Goal: Information Seeking & Learning: Learn about a topic

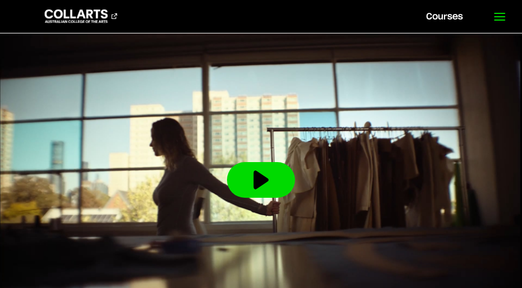
click at [499, 14] on icon at bounding box center [499, 16] width 13 height 13
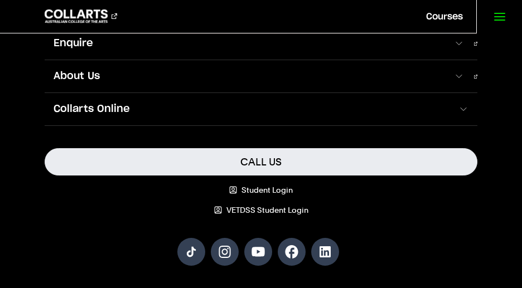
scroll to position [74, 0]
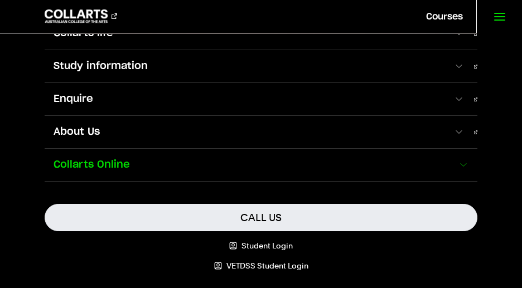
click at [458, 162] on span at bounding box center [463, 164] width 11 height 11
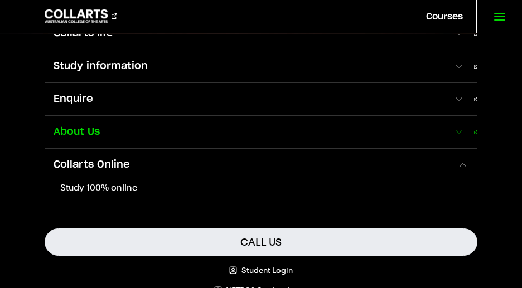
click at [458, 132] on span at bounding box center [458, 132] width 11 height 11
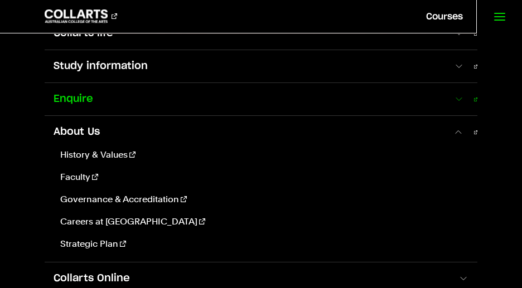
click at [460, 96] on span at bounding box center [458, 99] width 11 height 11
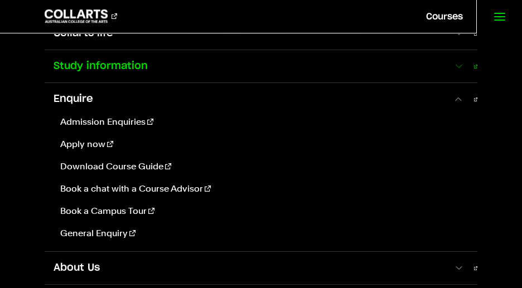
click at [456, 65] on span at bounding box center [458, 66] width 11 height 11
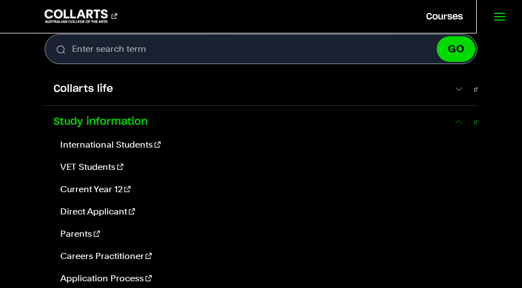
scroll to position [0, 0]
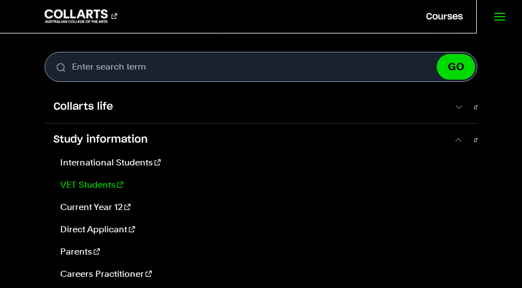
click at [99, 182] on link "VET Students" at bounding box center [262, 184] width 413 height 13
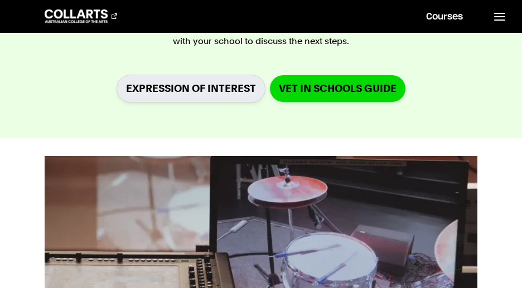
scroll to position [557, 0]
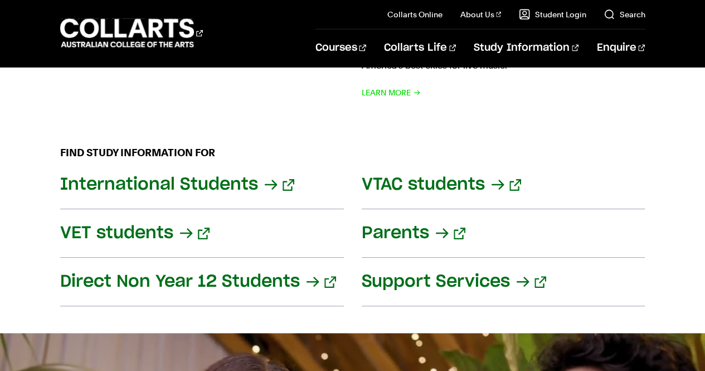
scroll to position [1338, 0]
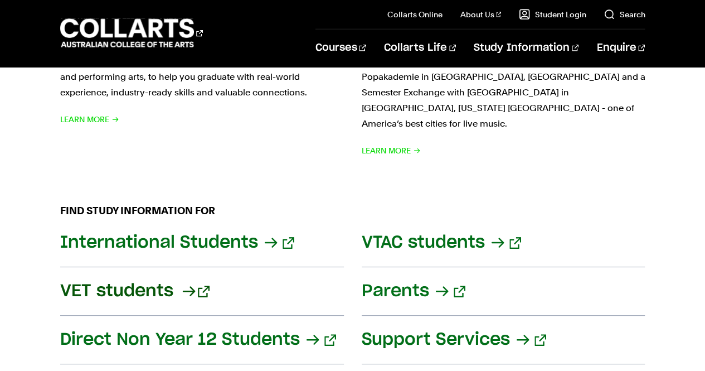
click at [165, 268] on link "VET students" at bounding box center [202, 291] width 284 height 48
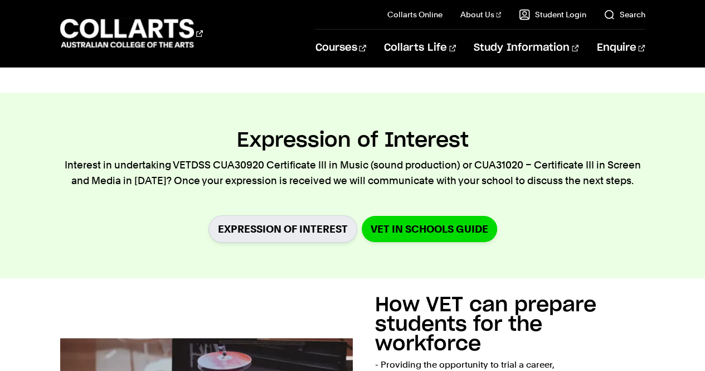
scroll to position [390, 0]
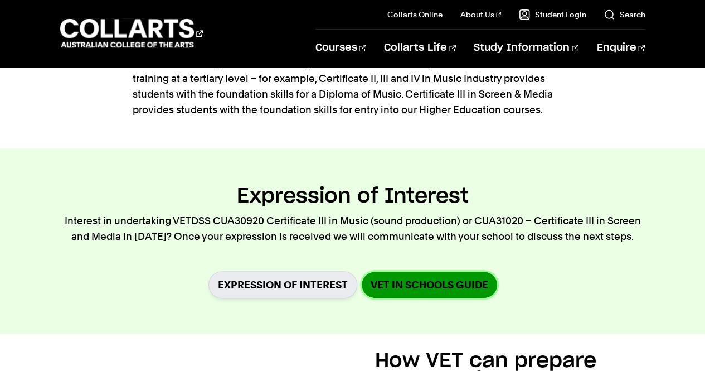
click at [418, 280] on link "VET in Schools Guide" at bounding box center [429, 284] width 135 height 26
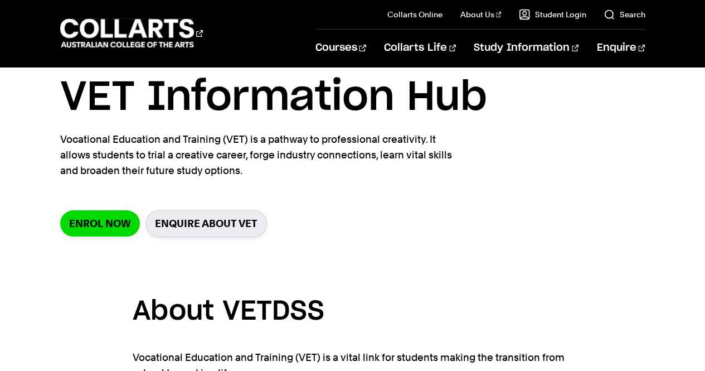
scroll to position [0, 0]
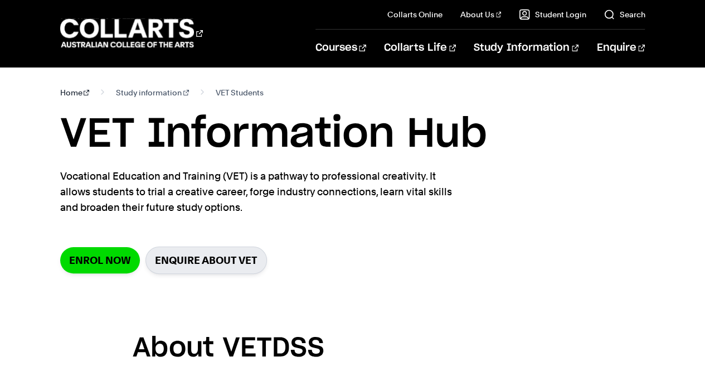
click at [74, 92] on link "Home" at bounding box center [75, 93] width 30 height 16
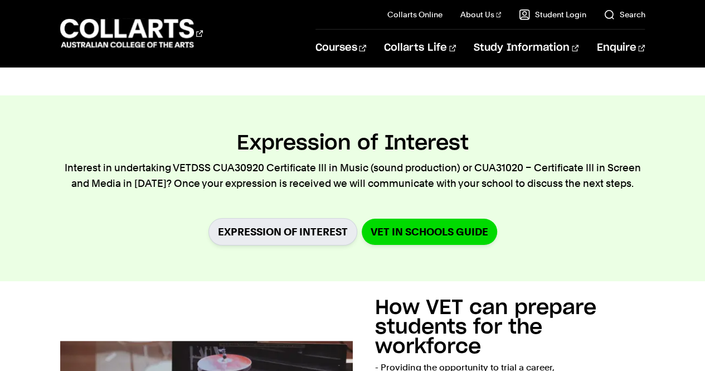
scroll to position [502, 0]
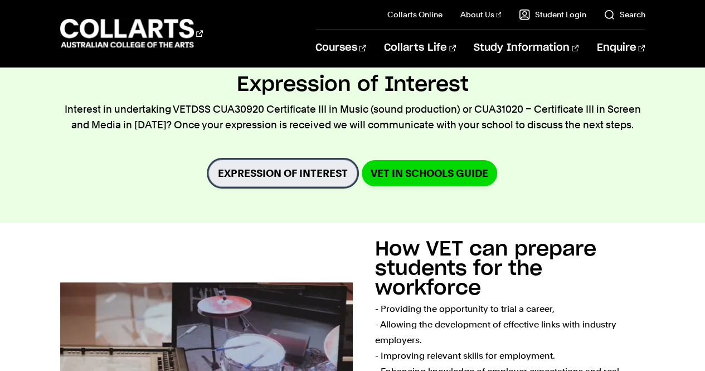
click at [263, 169] on link "Expression of Interest" at bounding box center [282, 172] width 149 height 27
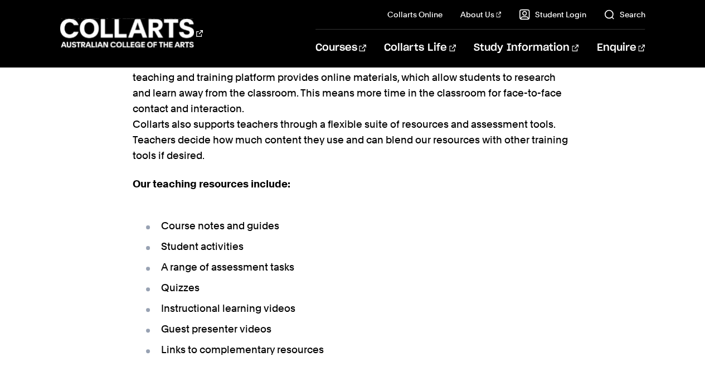
scroll to position [2452, 0]
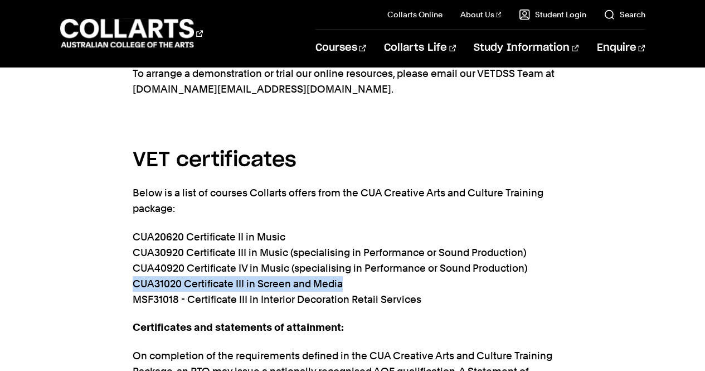
drag, startPoint x: 343, startPoint y: 241, endPoint x: 134, endPoint y: 244, distance: 209.0
click at [134, 244] on p "CUA20620 Certificate II in Music CUA30920 Certificate III in Music (specialisin…" at bounding box center [353, 268] width 440 height 78
copy p "CUA31020 Certificate III in Screen and Media"
click at [630, 10] on link "Search" at bounding box center [624, 14] width 41 height 11
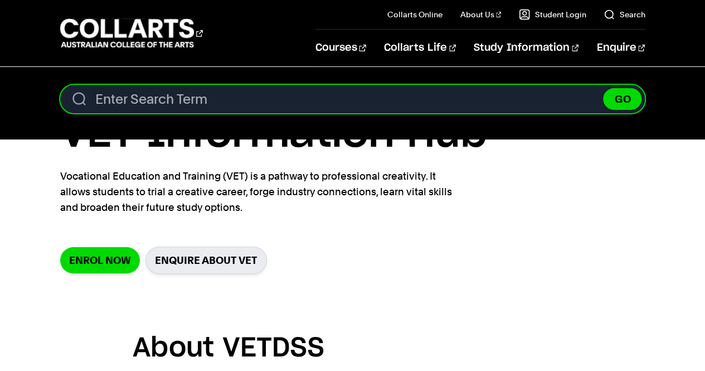
click at [363, 103] on input "Search content" at bounding box center [352, 99] width 585 height 28
paste input "CUA31020 Certificate III in Screen and Media"
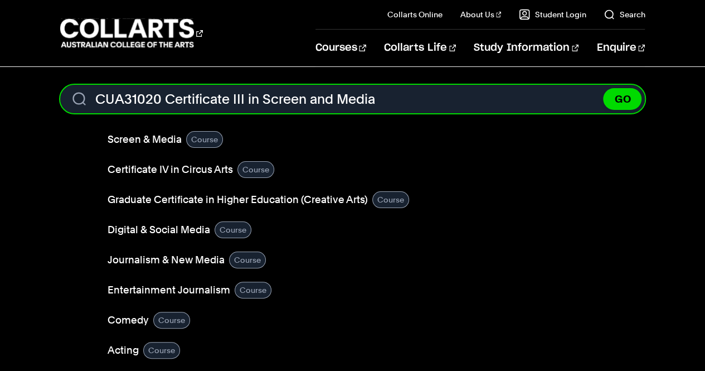
type input "CUA31020 Certificate III in Screen and Media"
click at [603, 88] on button "GO" at bounding box center [622, 99] width 38 height 22
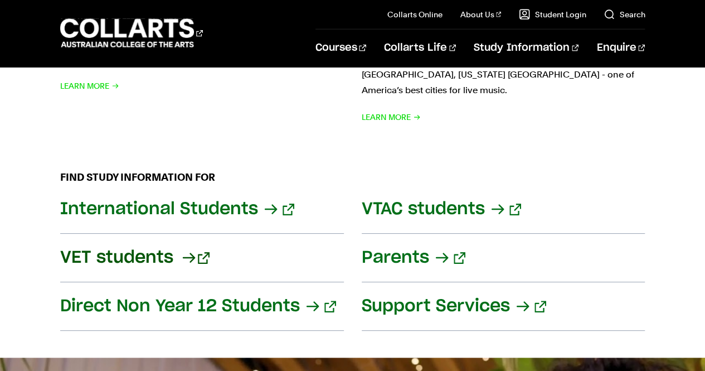
scroll to position [1393, 0]
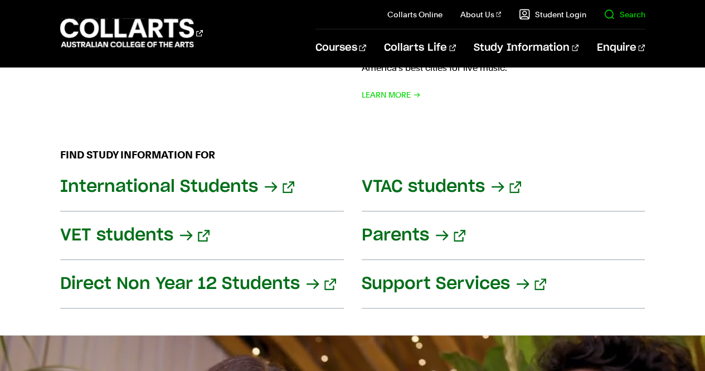
click at [628, 14] on link "Search" at bounding box center [624, 14] width 41 height 11
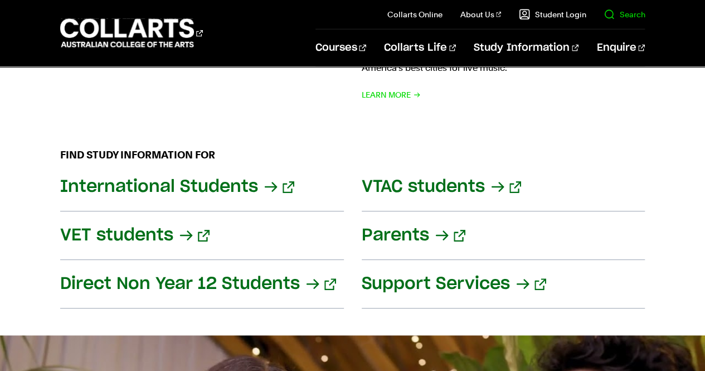
scroll to position [0, 0]
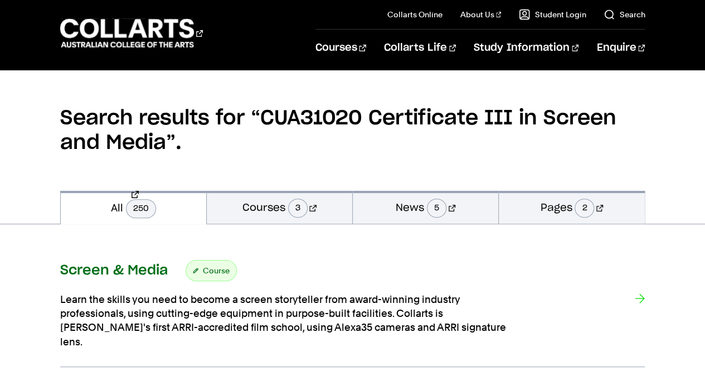
scroll to position [111, 0]
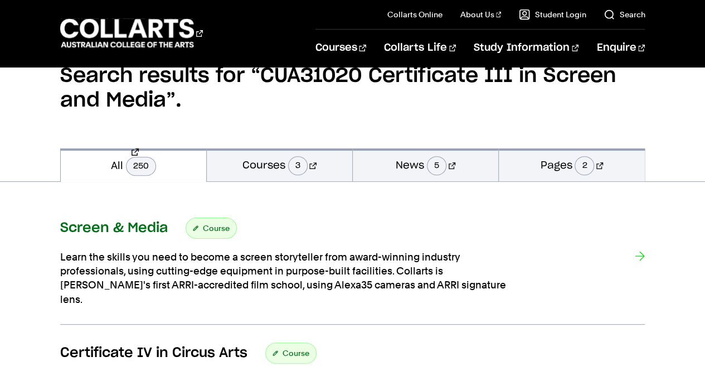
click at [125, 227] on h3 "Screen & Media" at bounding box center [114, 228] width 108 height 17
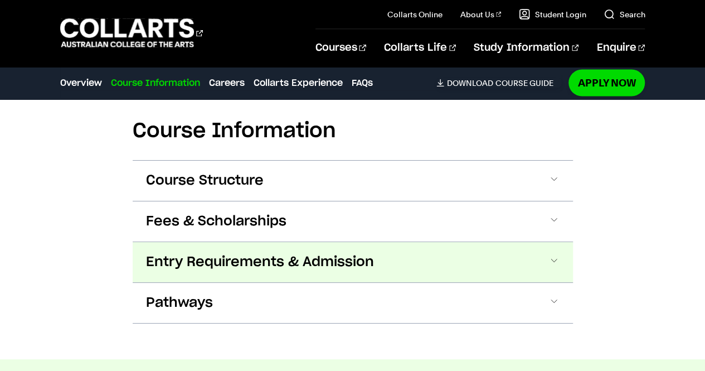
scroll to position [1059, 0]
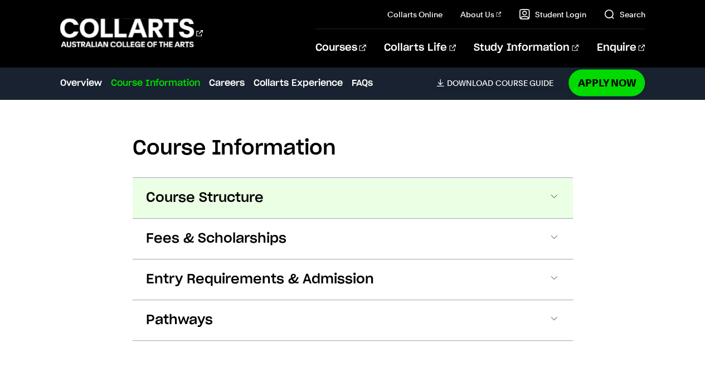
click at [554, 196] on span at bounding box center [553, 198] width 11 height 14
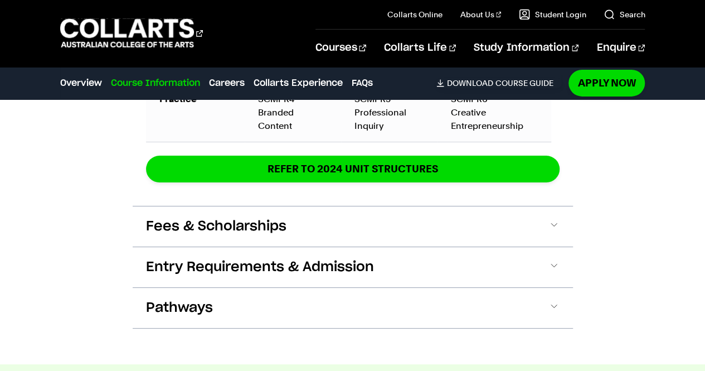
scroll to position [1860, 0]
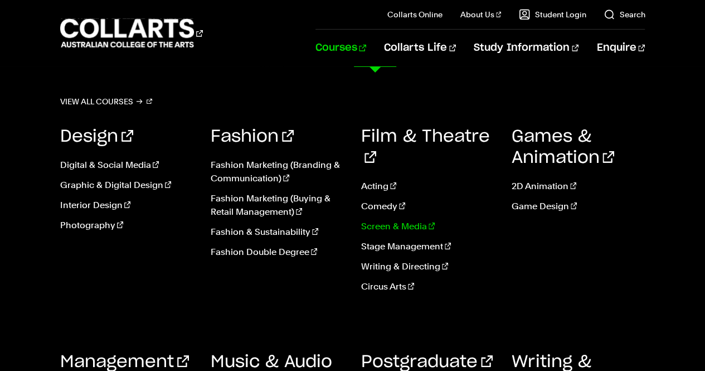
click at [384, 220] on link "Screen & Media" at bounding box center [428, 226] width 134 height 13
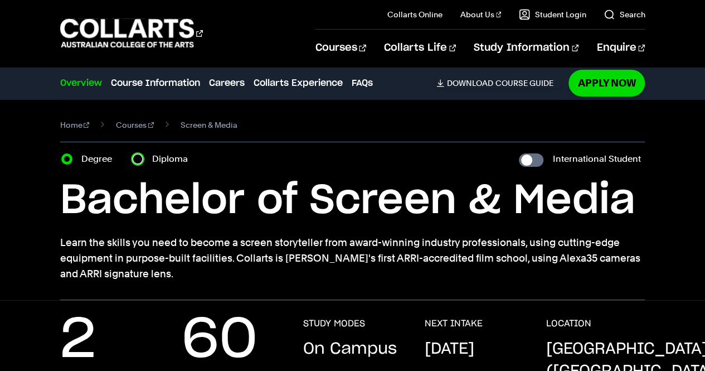
click at [135, 154] on input "Diploma" at bounding box center [137, 158] width 11 height 11
radio input "true"
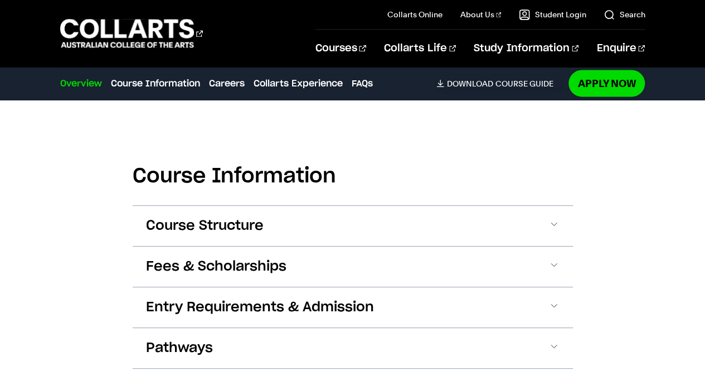
scroll to position [1059, 0]
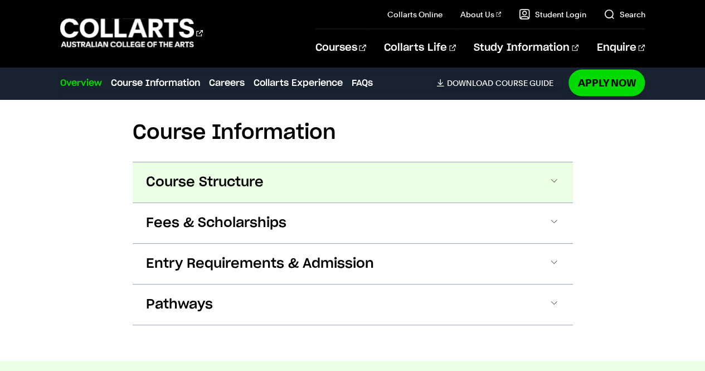
click at [554, 181] on span at bounding box center [553, 182] width 11 height 14
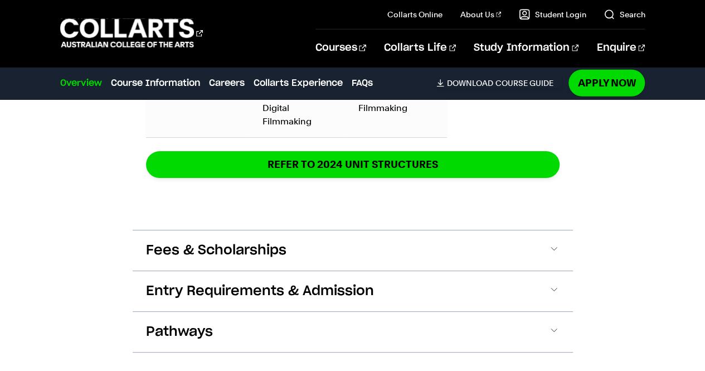
scroll to position [1622, 0]
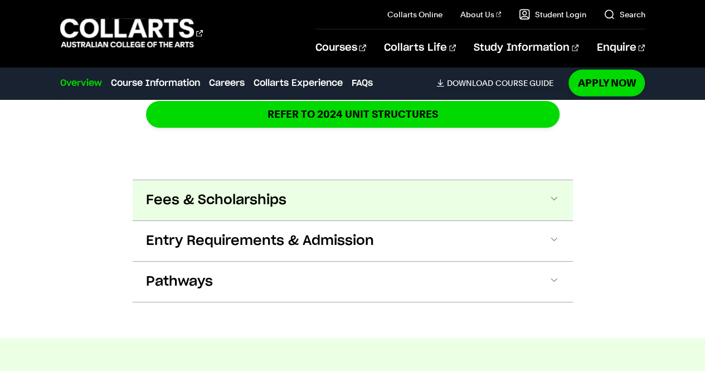
click at [552, 195] on span at bounding box center [553, 200] width 11 height 14
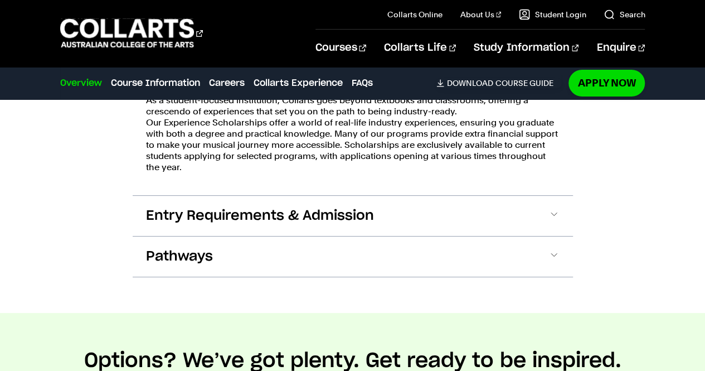
scroll to position [2089, 0]
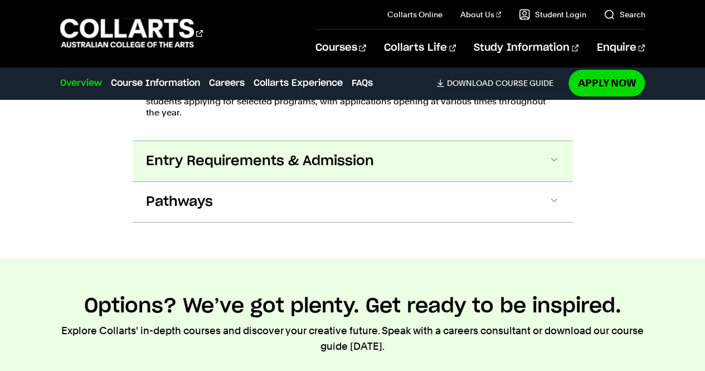
click at [555, 154] on span at bounding box center [553, 161] width 11 height 14
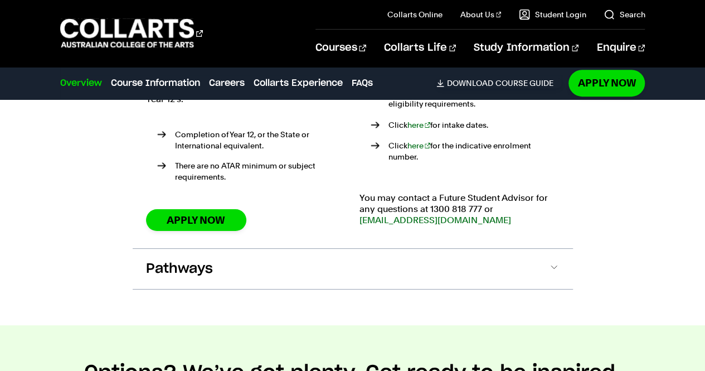
scroll to position [2351, 0]
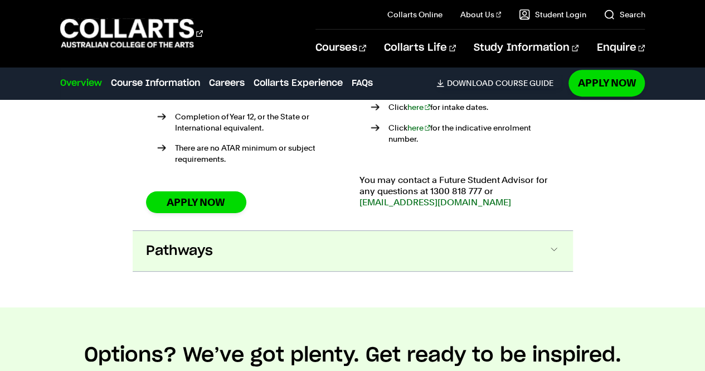
click at [551, 244] on span at bounding box center [553, 251] width 11 height 14
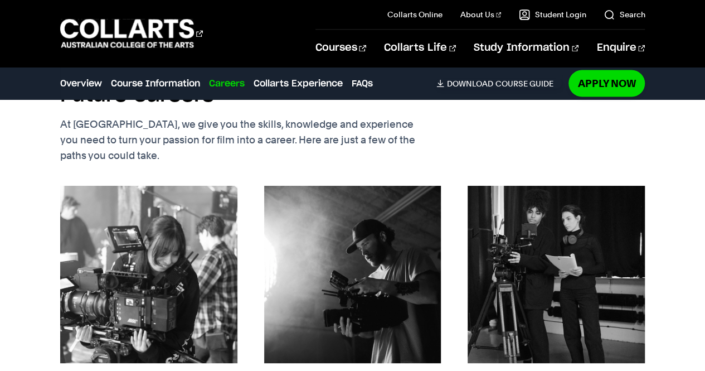
scroll to position [3025, 0]
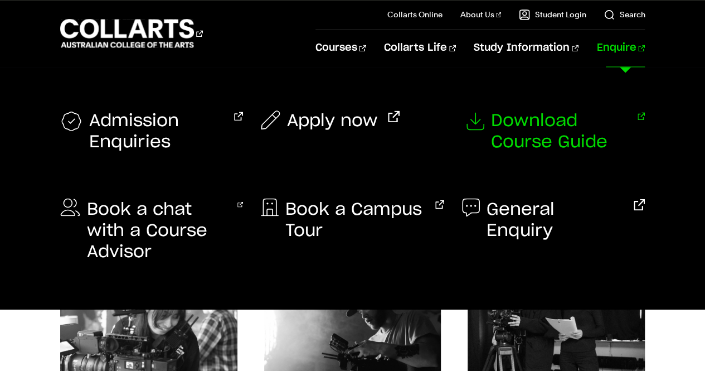
click at [524, 130] on span "Download Course Guide" at bounding box center [559, 131] width 137 height 42
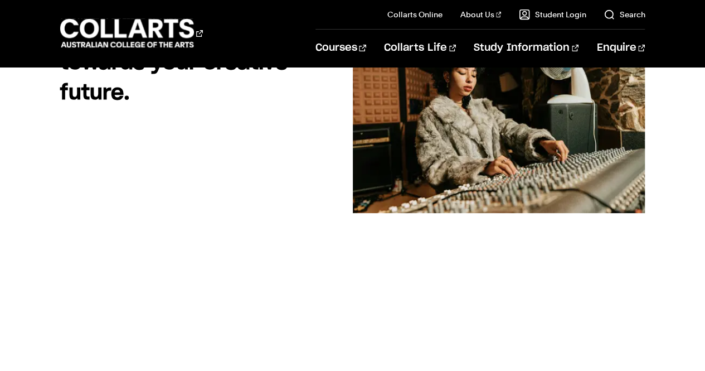
scroll to position [167, 0]
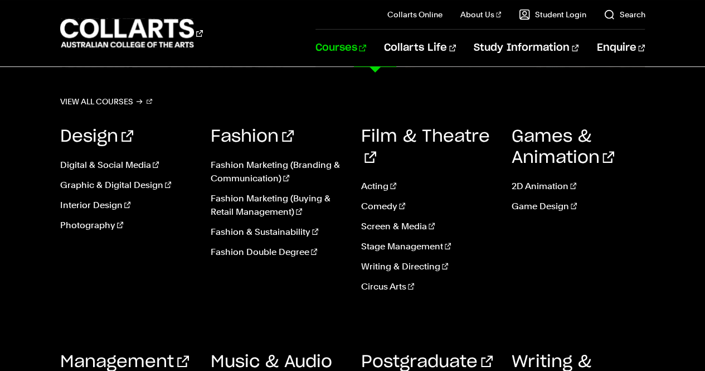
click at [366, 47] on link "Courses" at bounding box center [340, 48] width 51 height 37
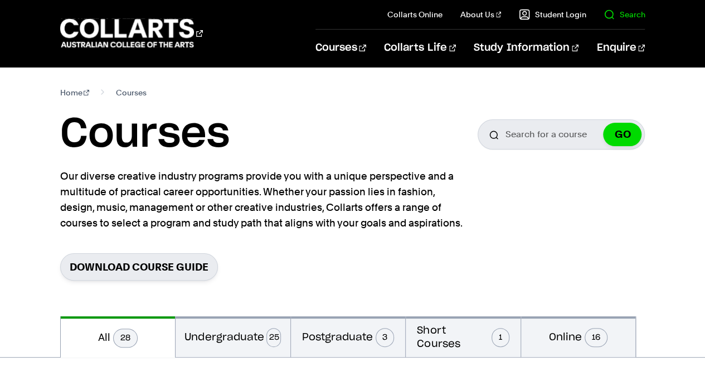
click at [635, 11] on link "Search" at bounding box center [624, 14] width 41 height 11
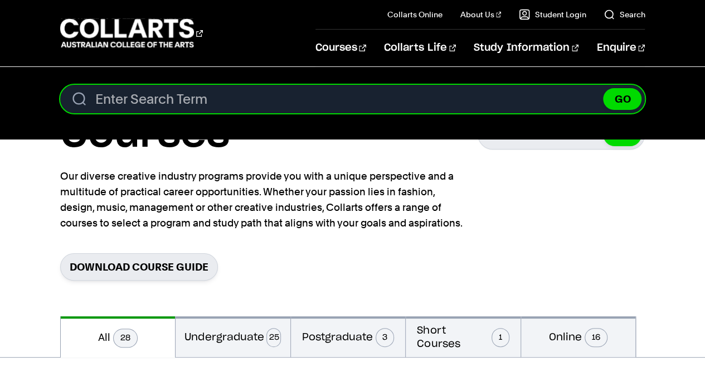
click at [368, 95] on input "Search content" at bounding box center [352, 99] width 585 height 28
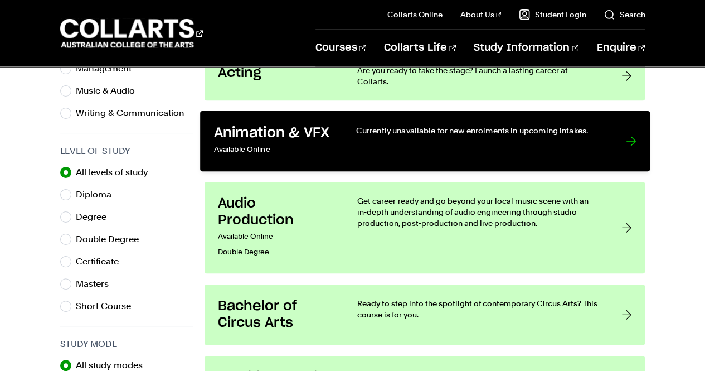
scroll to position [557, 0]
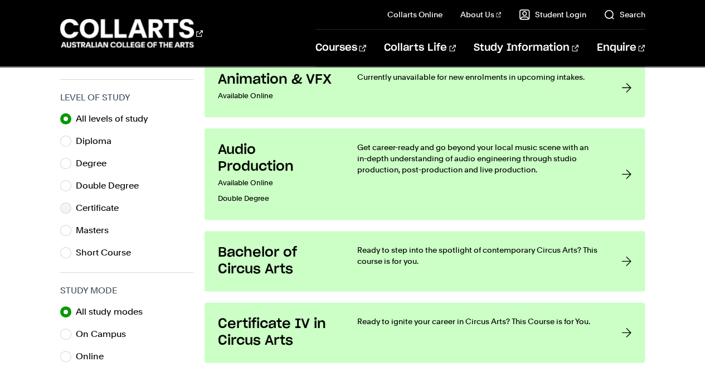
type input "vetdss"
click at [99, 206] on label "Certificate" at bounding box center [102, 208] width 52 height 16
click at [71, 206] on input "Certificate" at bounding box center [65, 207] width 11 height 11
radio input "true"
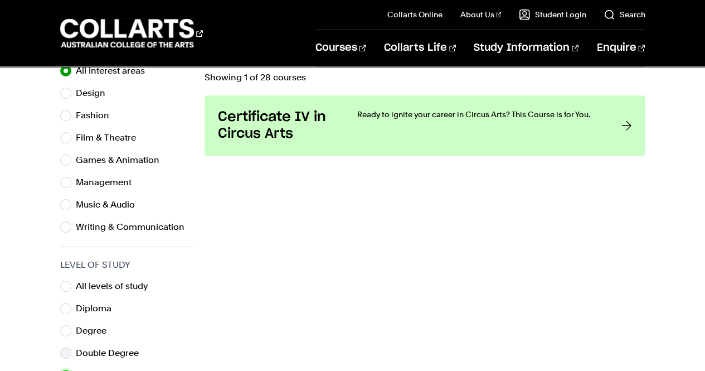
scroll to position [334, 0]
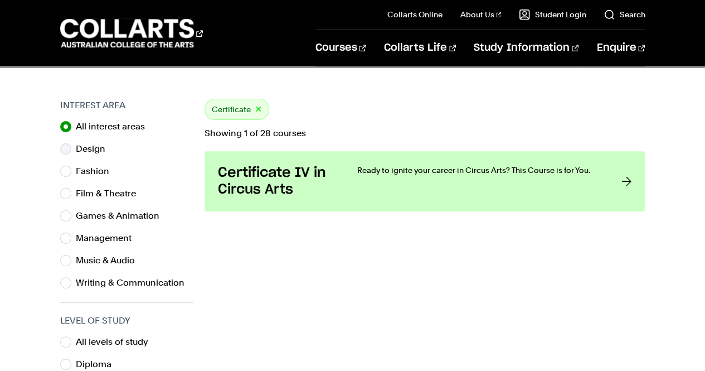
click at [89, 144] on label "Design" at bounding box center [95, 149] width 38 height 16
click at [71, 144] on input "Design" at bounding box center [65, 148] width 11 height 11
radio input "true"
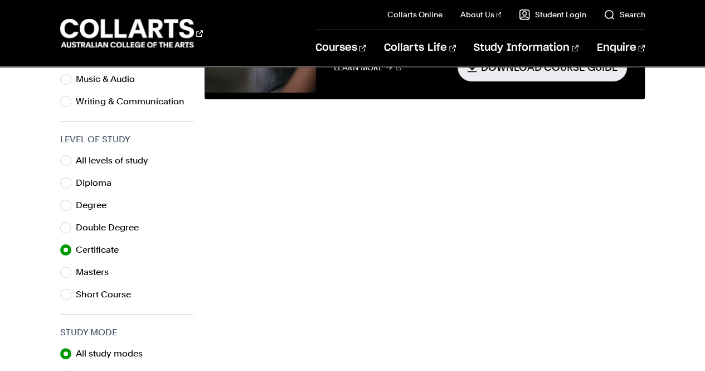
scroll to position [502, 0]
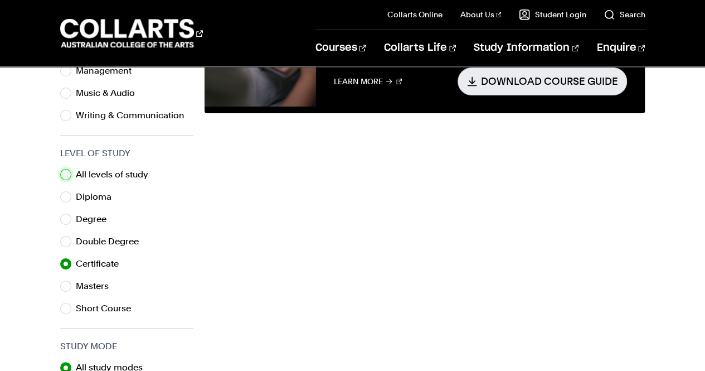
click at [67, 174] on input "All levels of study" at bounding box center [65, 174] width 11 height 11
radio input "true"
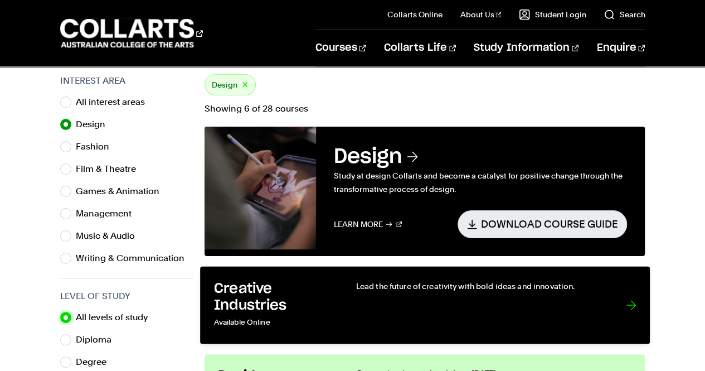
scroll to position [334, 0]
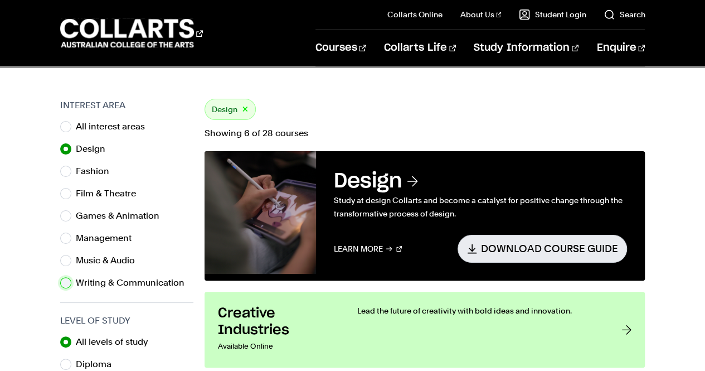
click at [65, 279] on input "Writing & Communication" at bounding box center [65, 282] width 11 height 11
radio input "true"
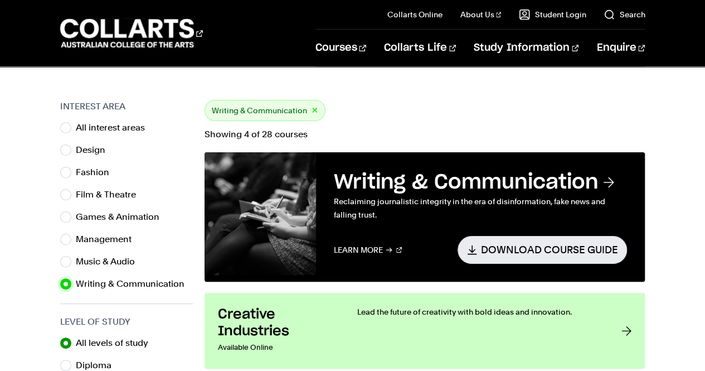
scroll to position [279, 0]
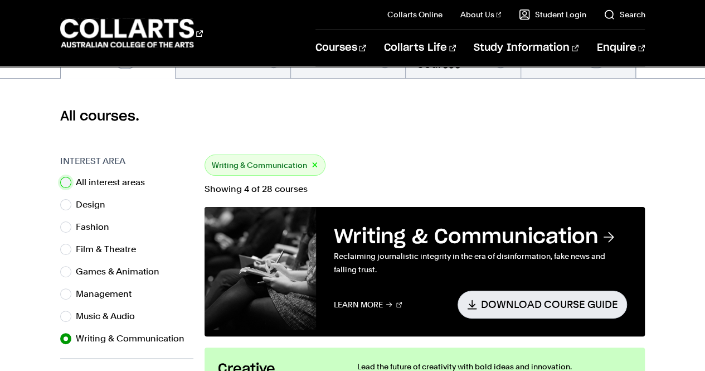
click at [68, 181] on input "All interest areas" at bounding box center [65, 182] width 11 height 11
radio input "true"
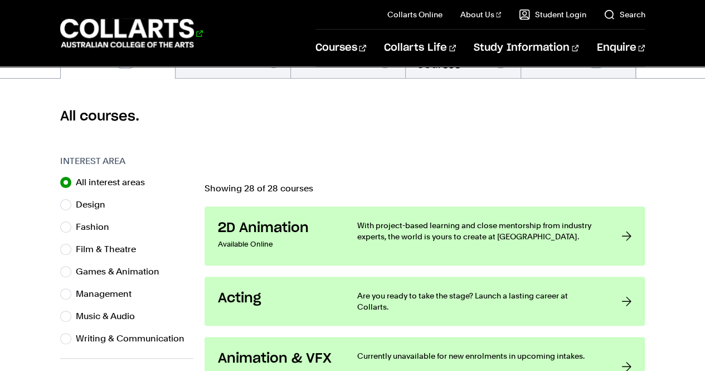
click at [93, 27] on 1 "Go to homepage" at bounding box center [127, 33] width 134 height 29
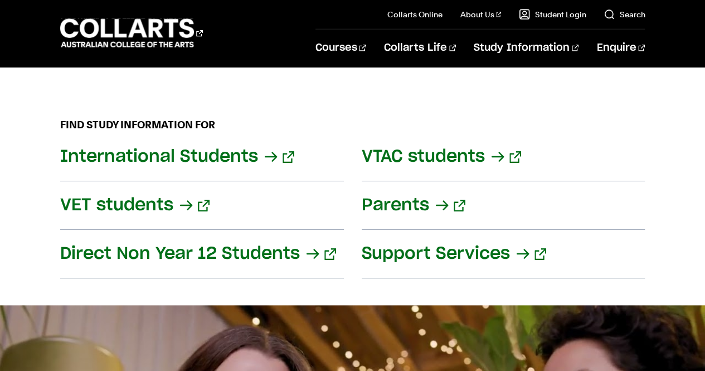
scroll to position [1449, 0]
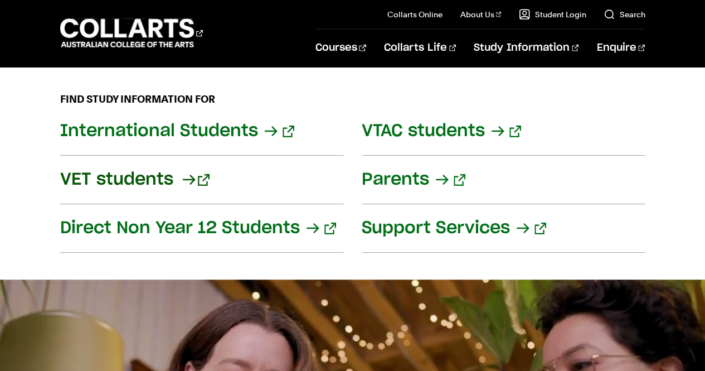
click at [129, 160] on link "VET students" at bounding box center [202, 179] width 284 height 48
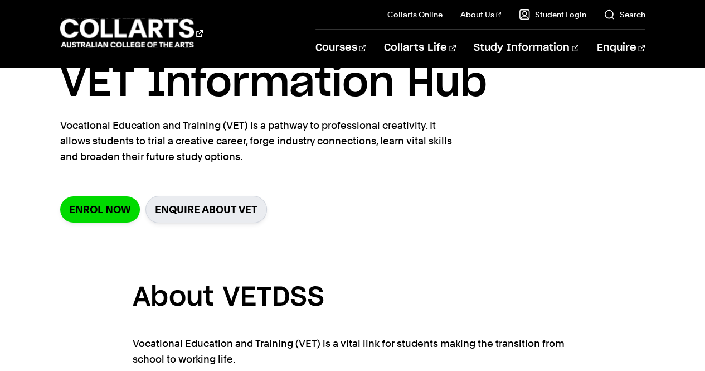
scroll to position [111, 0]
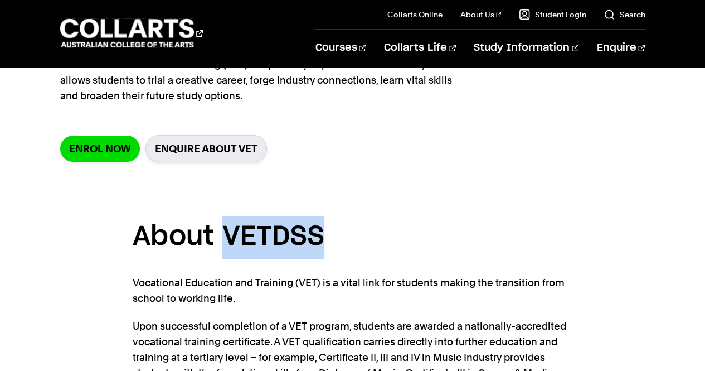
drag, startPoint x: 323, startPoint y: 240, endPoint x: 225, endPoint y: 239, distance: 98.1
click at [225, 239] on h3 "About VETDSS" at bounding box center [353, 237] width 440 height 43
copy h3 "VETDSS"
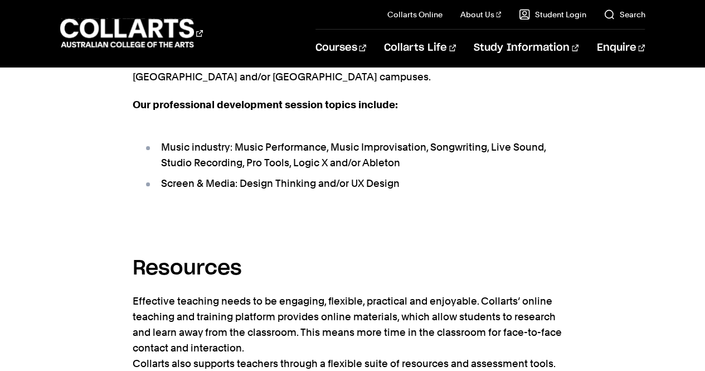
scroll to position [1839, 0]
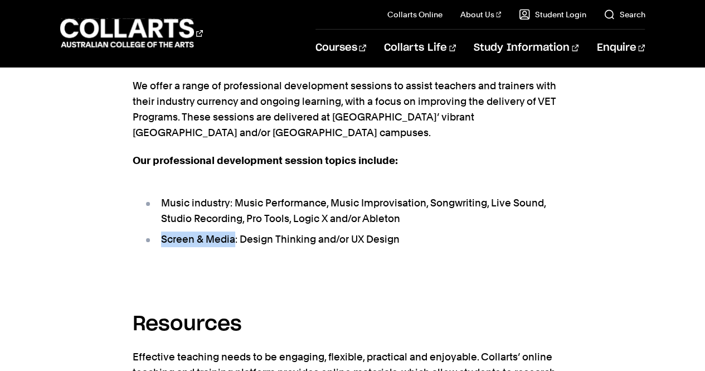
drag, startPoint x: 233, startPoint y: 195, endPoint x: 162, endPoint y: 197, distance: 71.4
click at [162, 231] on li "Screen & Media: Design Thinking and/or UX Design" at bounding box center [358, 239] width 429 height 16
copy li "Screen & Media"
drag, startPoint x: 439, startPoint y: 252, endPoint x: 439, endPoint y: 245, distance: 6.7
